Goal: Task Accomplishment & Management: Manage account settings

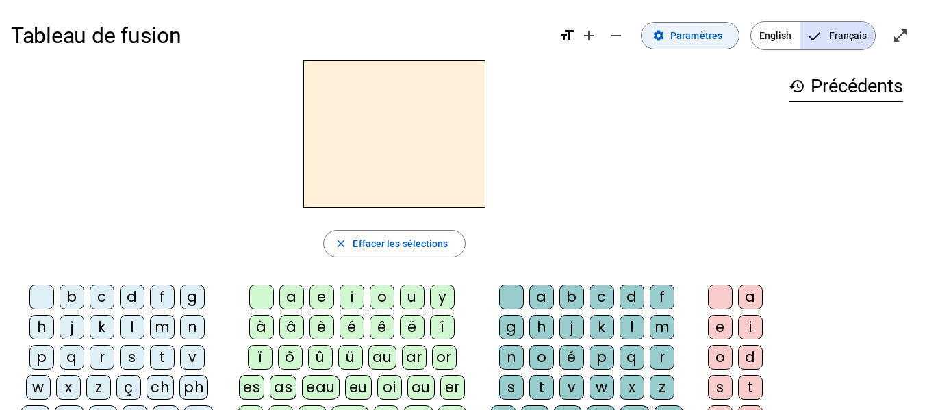
click at [708, 45] on span at bounding box center [690, 35] width 97 height 33
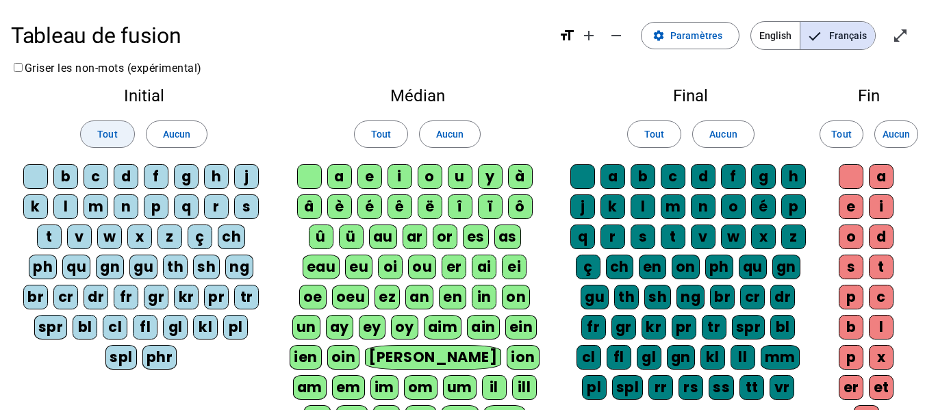
click at [99, 140] on span "Tout" at bounding box center [107, 134] width 20 height 16
click at [381, 137] on span "Tout" at bounding box center [381, 134] width 20 height 16
click at [665, 131] on span at bounding box center [654, 134] width 53 height 33
click at [850, 133] on span "Tout" at bounding box center [841, 134] width 20 height 16
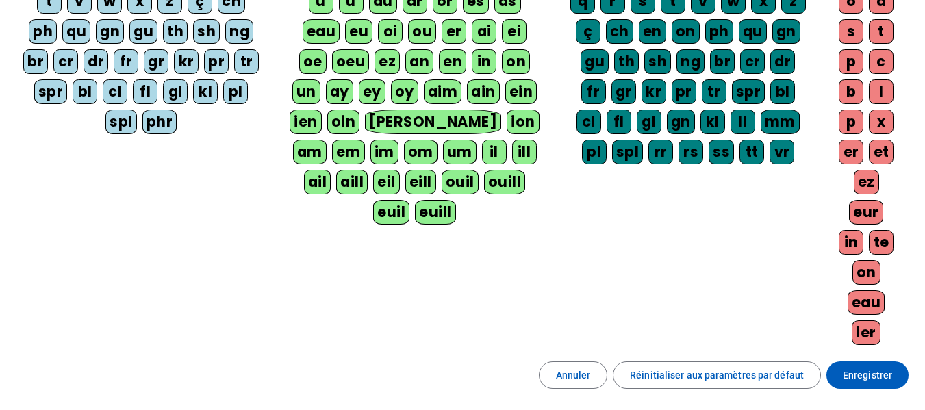
scroll to position [236, 0]
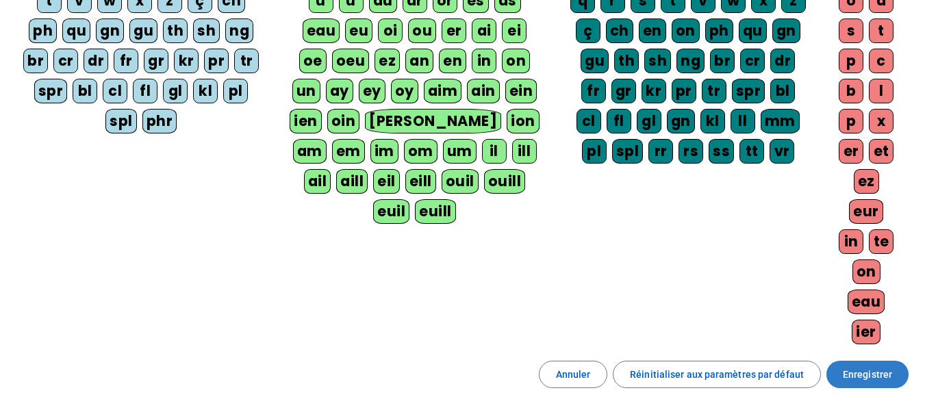
click at [859, 365] on span at bounding box center [868, 374] width 82 height 33
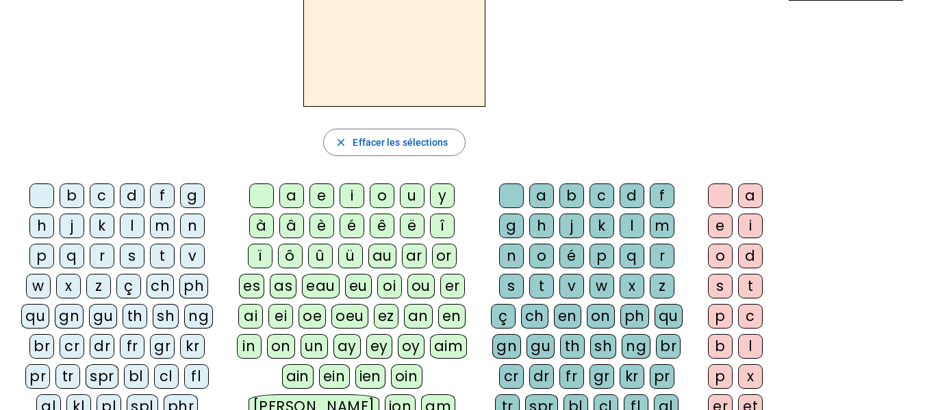
scroll to position [101, 0]
click at [844, 342] on div "history Précédents" at bounding box center [846, 260] width 136 height 600
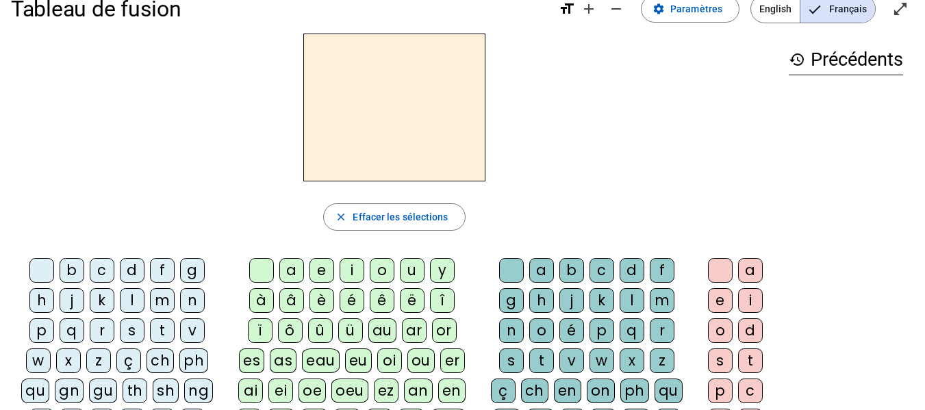
scroll to position [19, 0]
